Goal: Find specific page/section: Find specific page/section

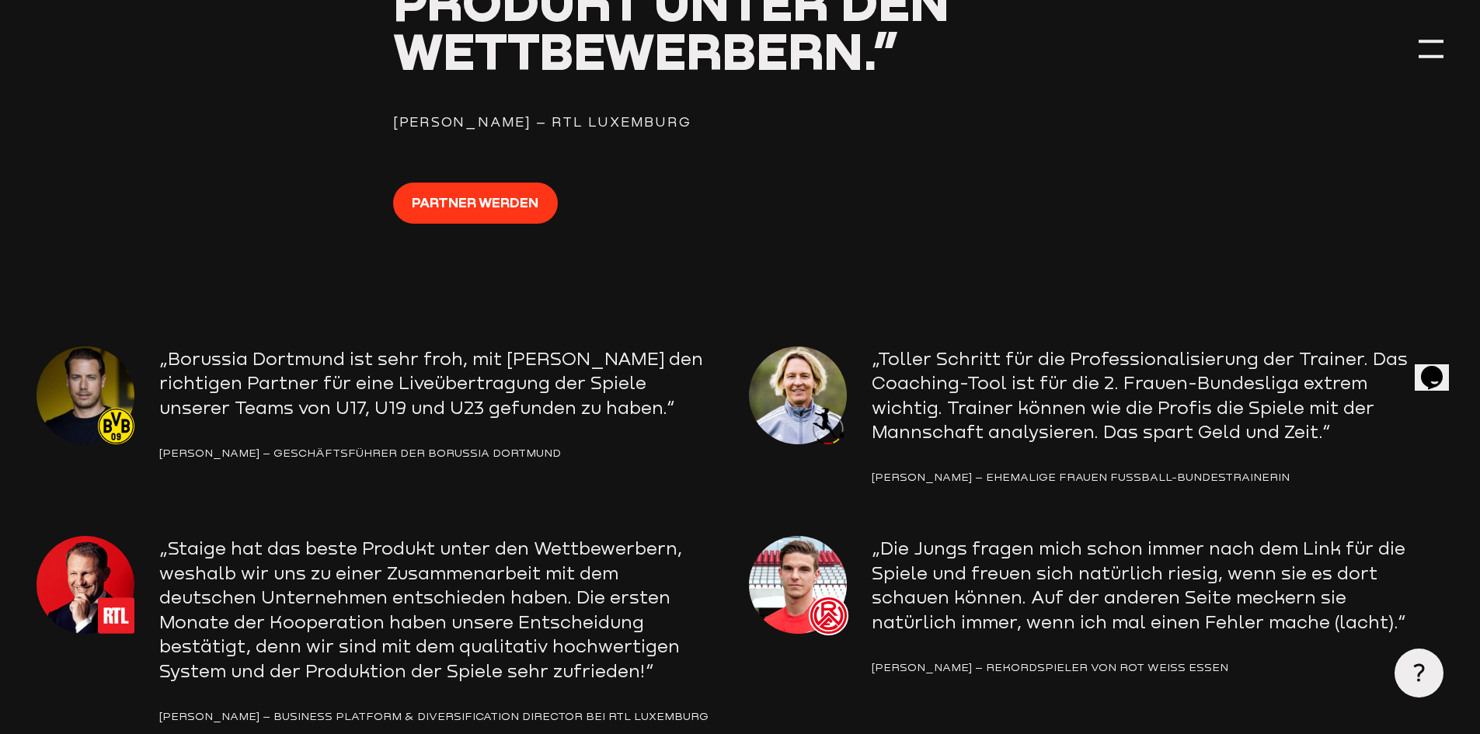
scroll to position [2428, 0]
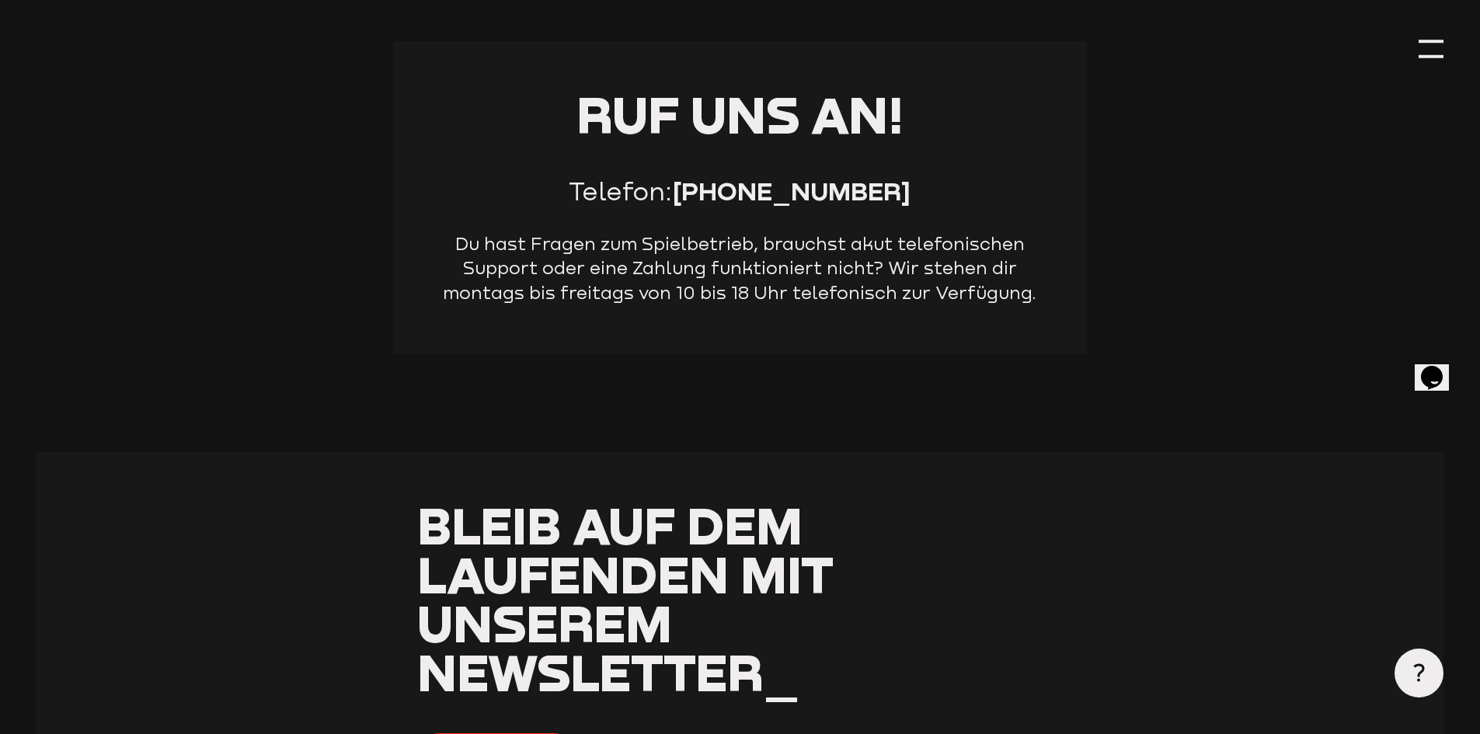
scroll to position [1044, 0]
